Goal: Task Accomplishment & Management: Use online tool/utility

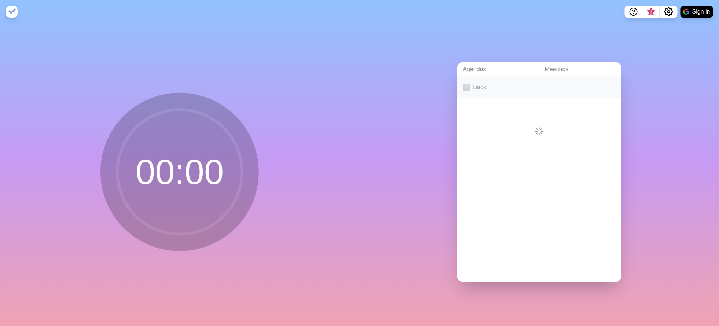
click at [481, 83] on link "Back" at bounding box center [539, 87] width 164 height 21
click at [480, 84] on link "Create an Agenda" at bounding box center [539, 87] width 164 height 21
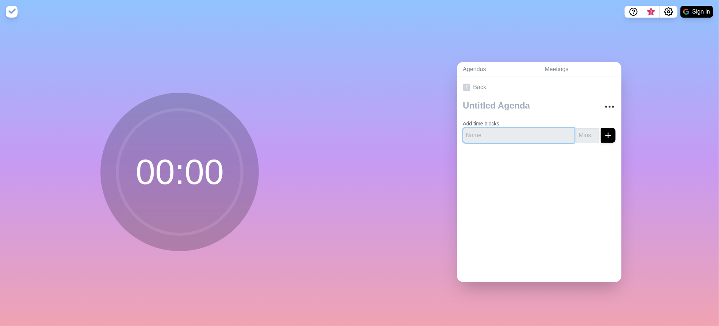
click at [495, 128] on input "text" at bounding box center [519, 135] width 112 height 15
type input "Strategic Sess"
type input "Pomodore Session - Team Danrae"
click at [577, 132] on input "number" at bounding box center [587, 135] width 23 height 15
type input "90"
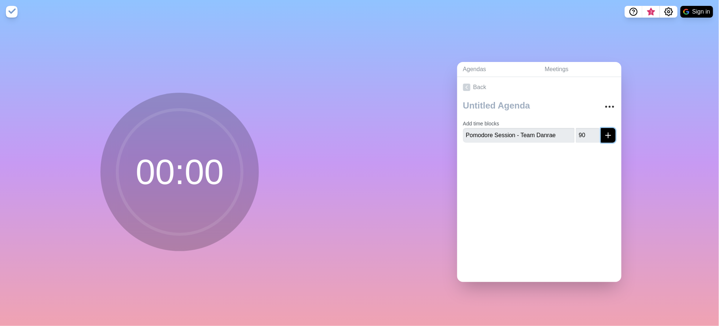
click at [604, 134] on icon "submit" at bounding box center [608, 135] width 9 height 9
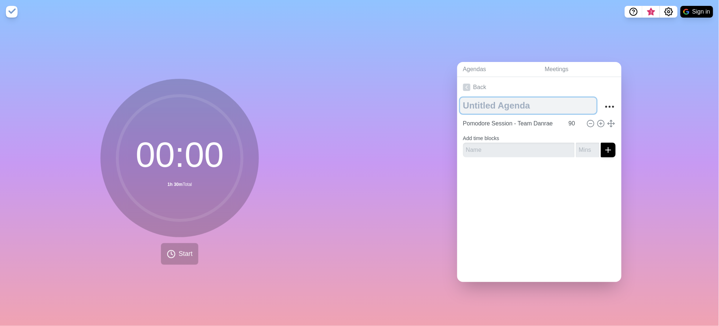
click at [486, 105] on textarea at bounding box center [528, 106] width 136 height 16
type textarea "P"
type textarea "Team Strategic Deep work"
click at [671, 157] on div "Agendas Meetings Back Team Strategic Deep work Pomodore Session - Team Danrae 9…" at bounding box center [540, 174] width 360 height 303
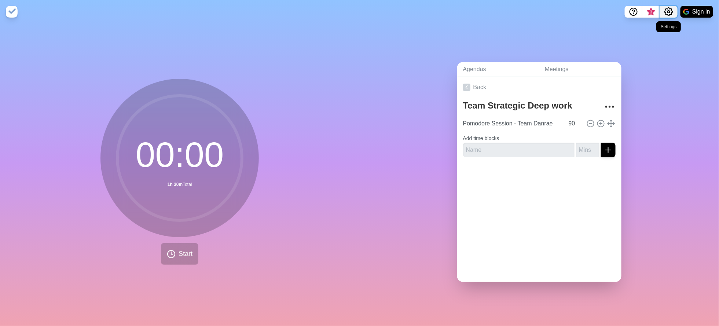
click at [671, 11] on icon "Settings" at bounding box center [669, 11] width 9 height 9
click at [661, 24] on div "Preferences" at bounding box center [646, 28] width 63 height 15
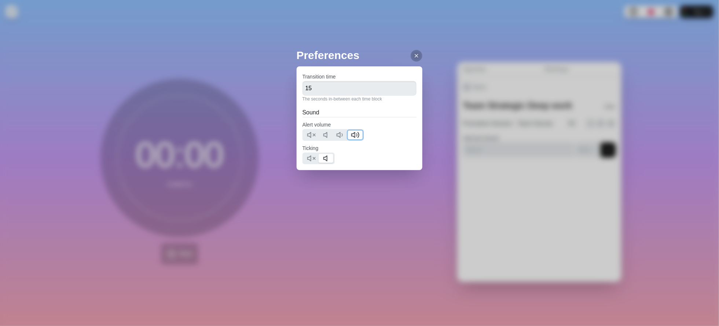
click at [360, 136] on button at bounding box center [355, 135] width 15 height 9
click at [356, 135] on icon at bounding box center [355, 135] width 9 height 9
click at [339, 135] on polygon at bounding box center [338, 134] width 3 height 5
click at [352, 138] on icon at bounding box center [355, 135] width 9 height 9
click at [348, 91] on input "15" at bounding box center [360, 88] width 114 height 15
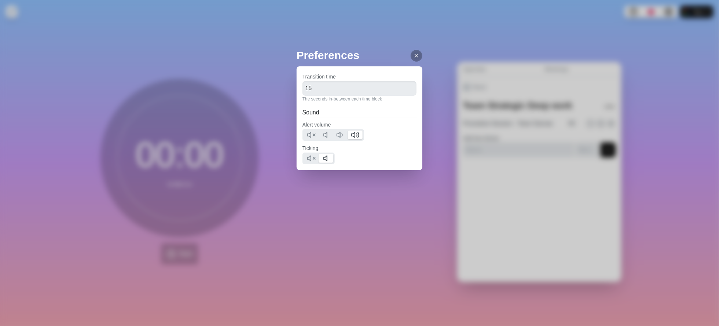
click at [412, 59] on div at bounding box center [417, 56] width 12 height 12
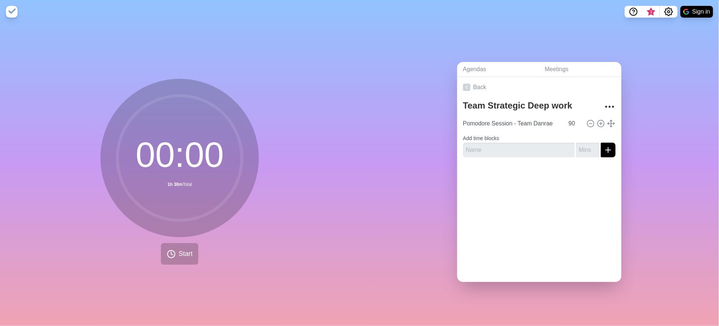
click at [652, 47] on div "Agendas Meetings Back Team Strategic Deep work Pomodore Session - Team Danrae 9…" at bounding box center [540, 174] width 360 height 303
click at [177, 255] on button "Start" at bounding box center [179, 254] width 37 height 22
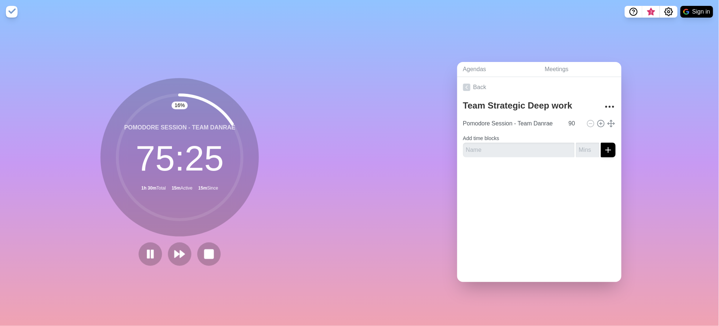
click at [672, 168] on div "Agendas Meetings Back Team Strategic Deep work Pomodore Session - Team Danrae 9…" at bounding box center [540, 174] width 360 height 303
